Goal: Connect with others: Connect with others

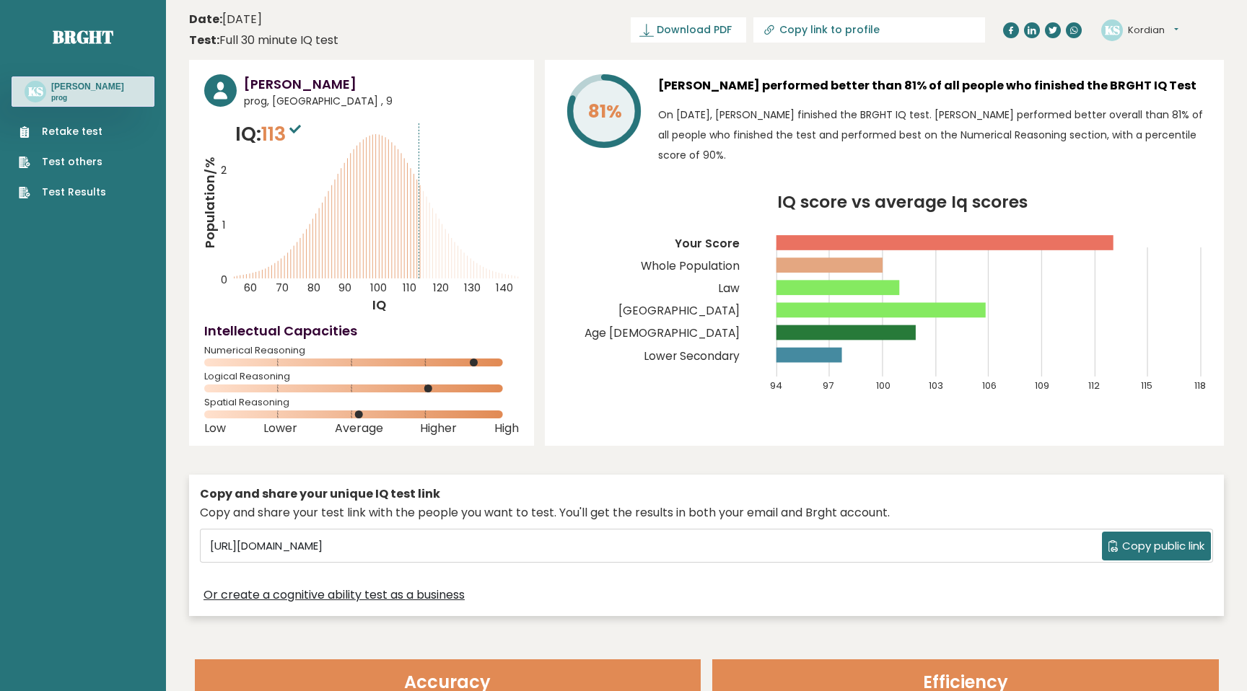
click at [1150, 30] on button "Kordian" at bounding box center [1153, 30] width 51 height 14
click at [1137, 50] on link "Dashboard" at bounding box center [1166, 53] width 74 height 20
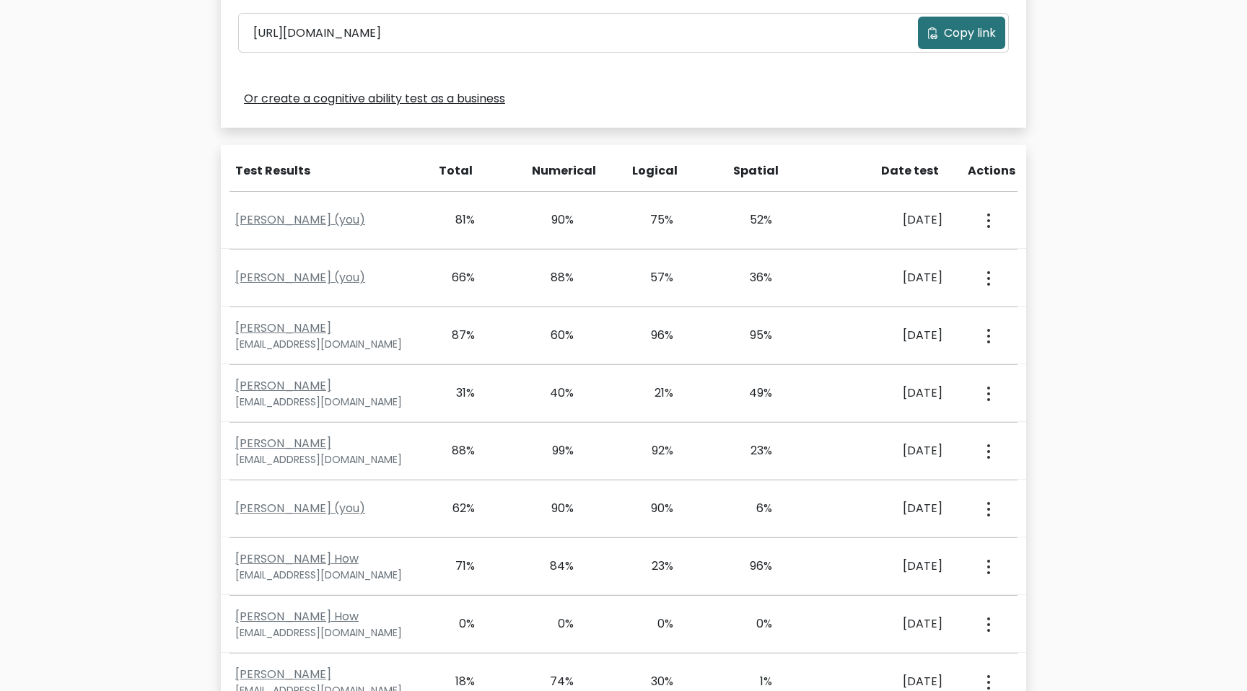
scroll to position [507, 0]
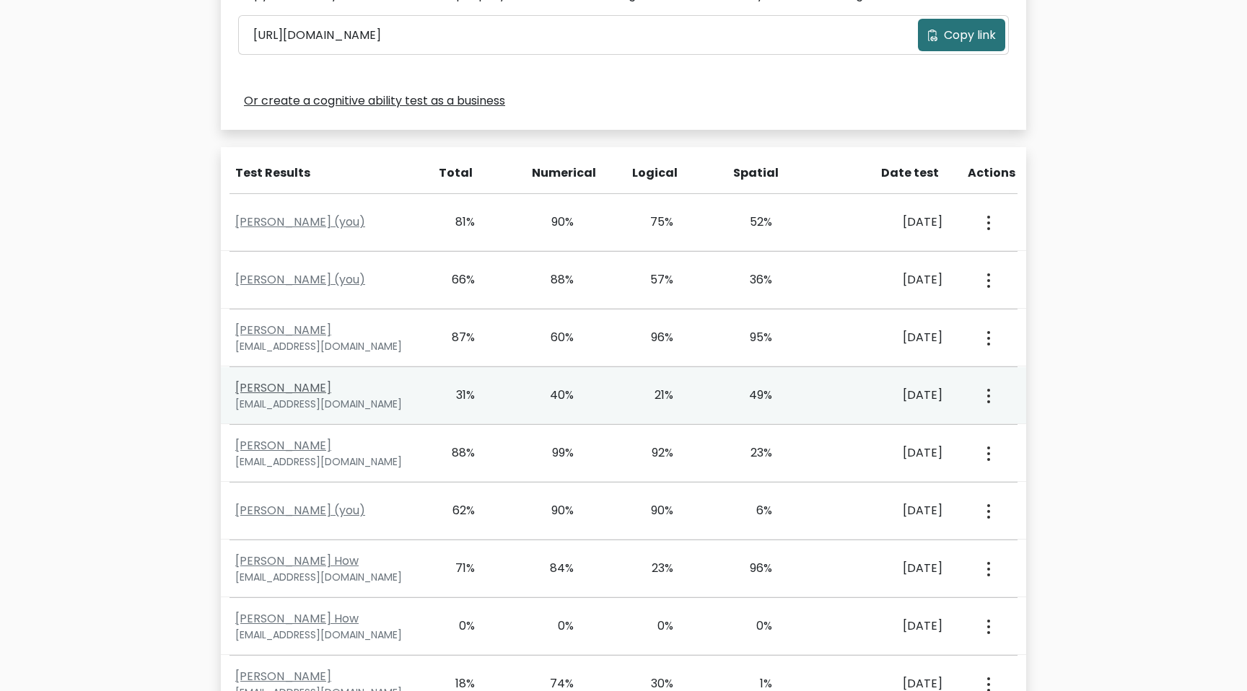
click at [276, 389] on link "[PERSON_NAME]" at bounding box center [283, 388] width 96 height 17
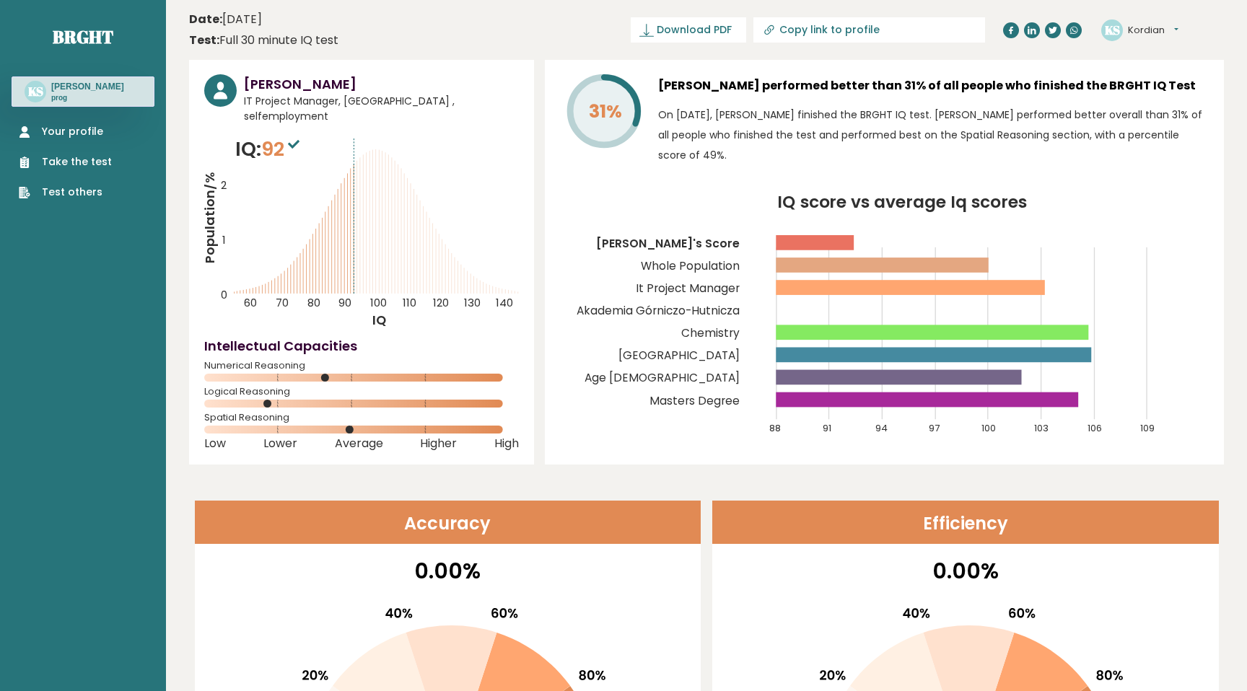
click at [374, 112] on div "Marcin Krukowski IT Project Manager, Poland , selfemployment IQ: 92 Population/…" at bounding box center [361, 262] width 345 height 405
click at [1111, 25] on text "KS" at bounding box center [1112, 29] width 15 height 17
click at [1158, 28] on button "Kordian" at bounding box center [1153, 30] width 51 height 14
click at [1150, 51] on link "Dashboard" at bounding box center [1166, 53] width 74 height 20
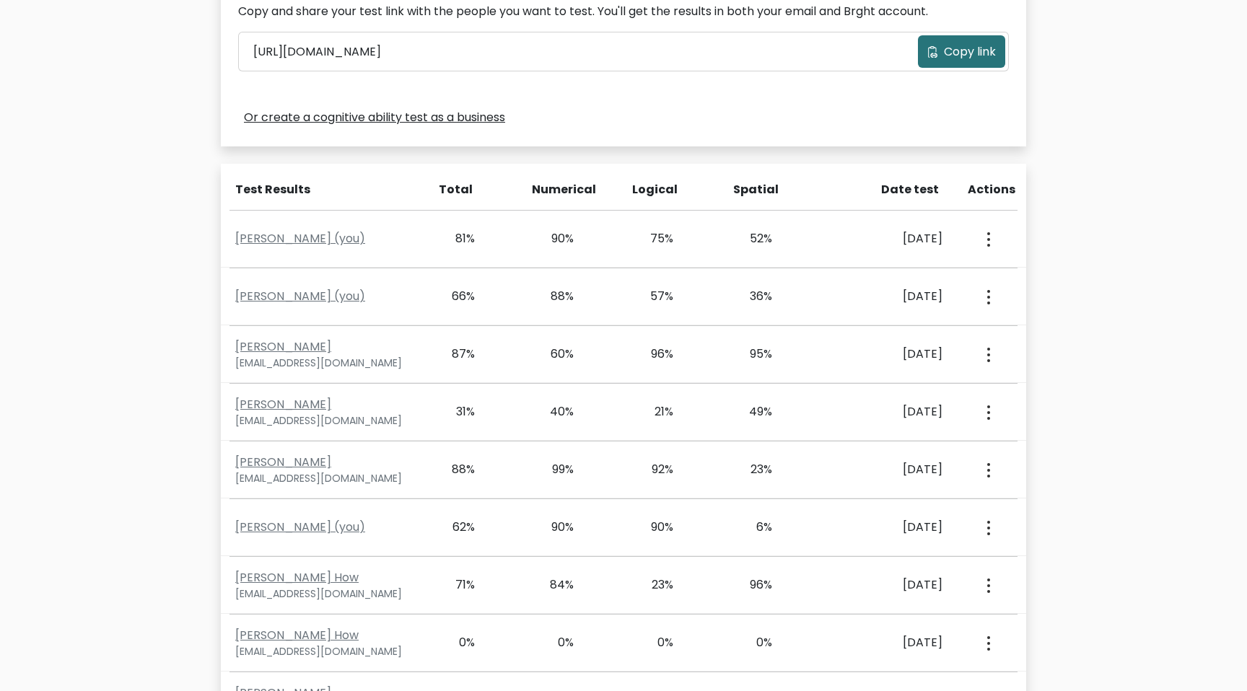
scroll to position [490, 0]
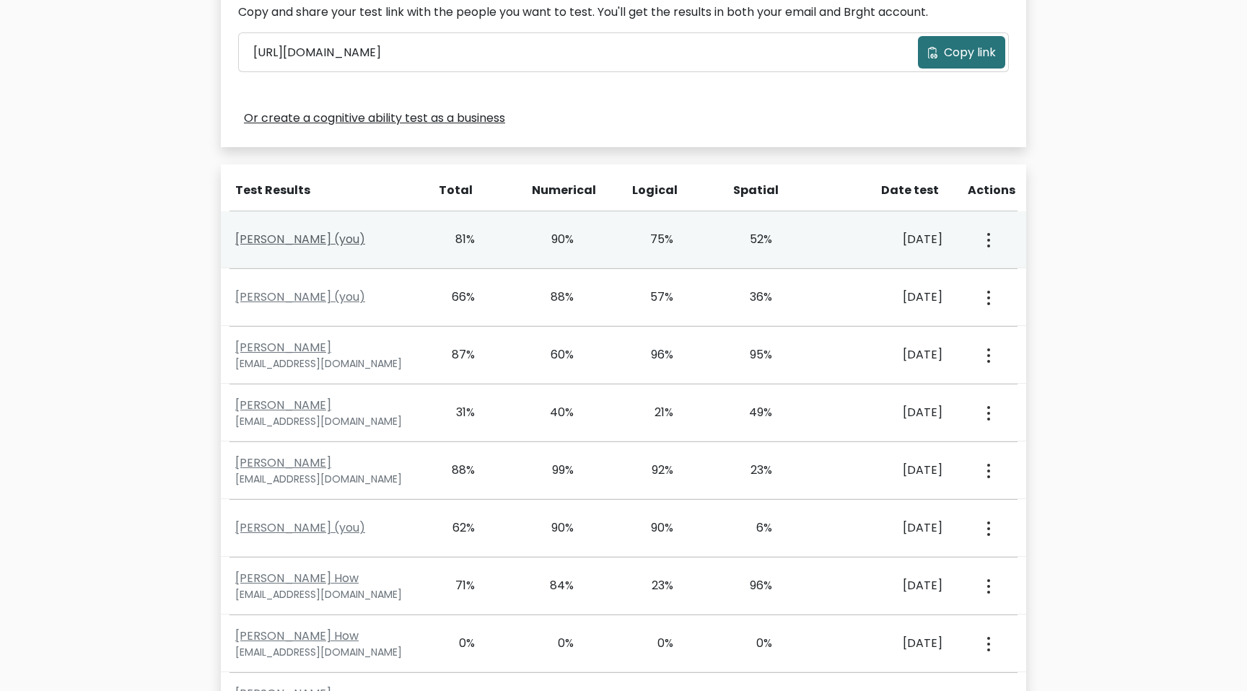
click at [286, 239] on link "[PERSON_NAME] (you)" at bounding box center [300, 239] width 130 height 17
